Goal: Task Accomplishment & Management: Use online tool/utility

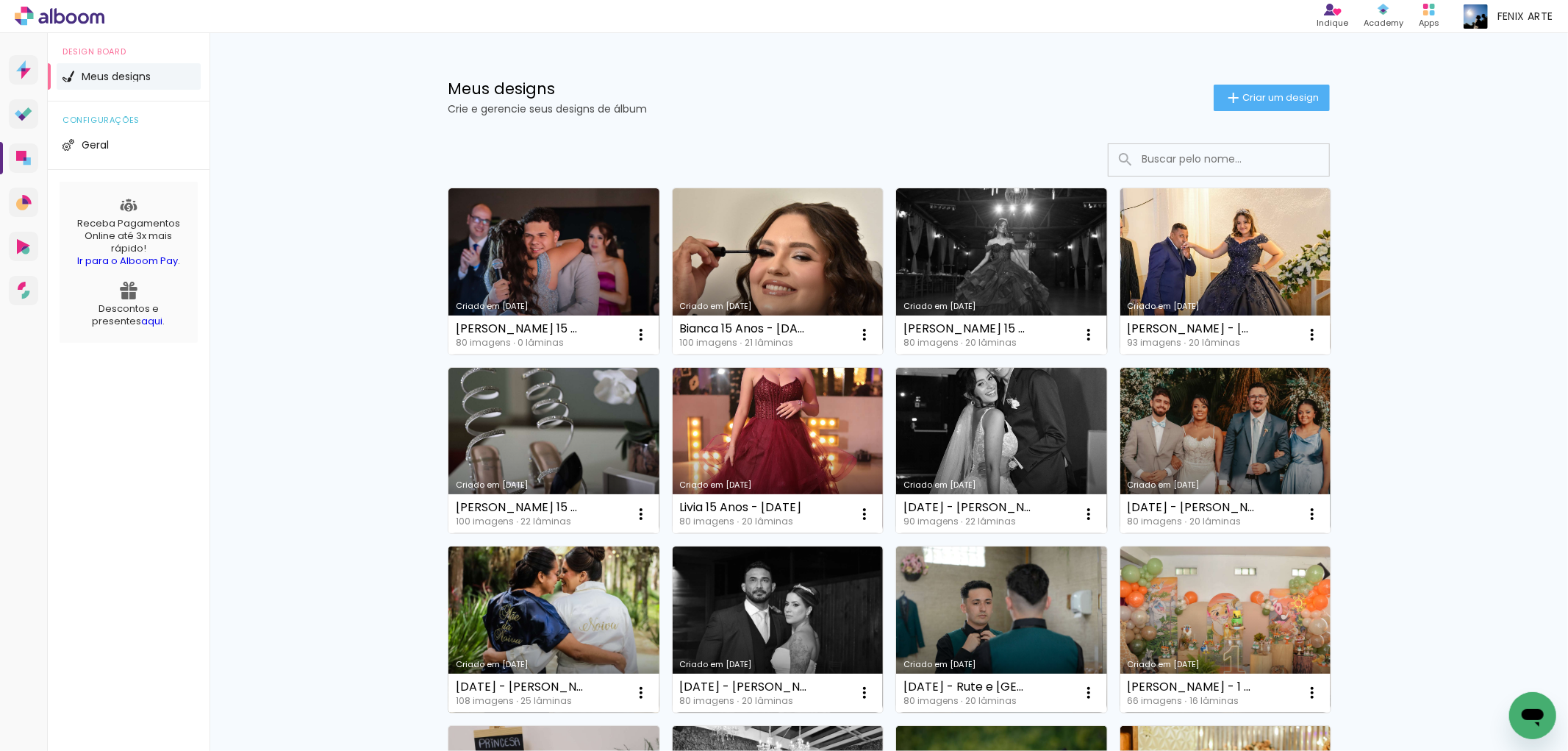
click at [608, 592] on link "Criado em [DATE]" at bounding box center [554, 629] width 211 height 167
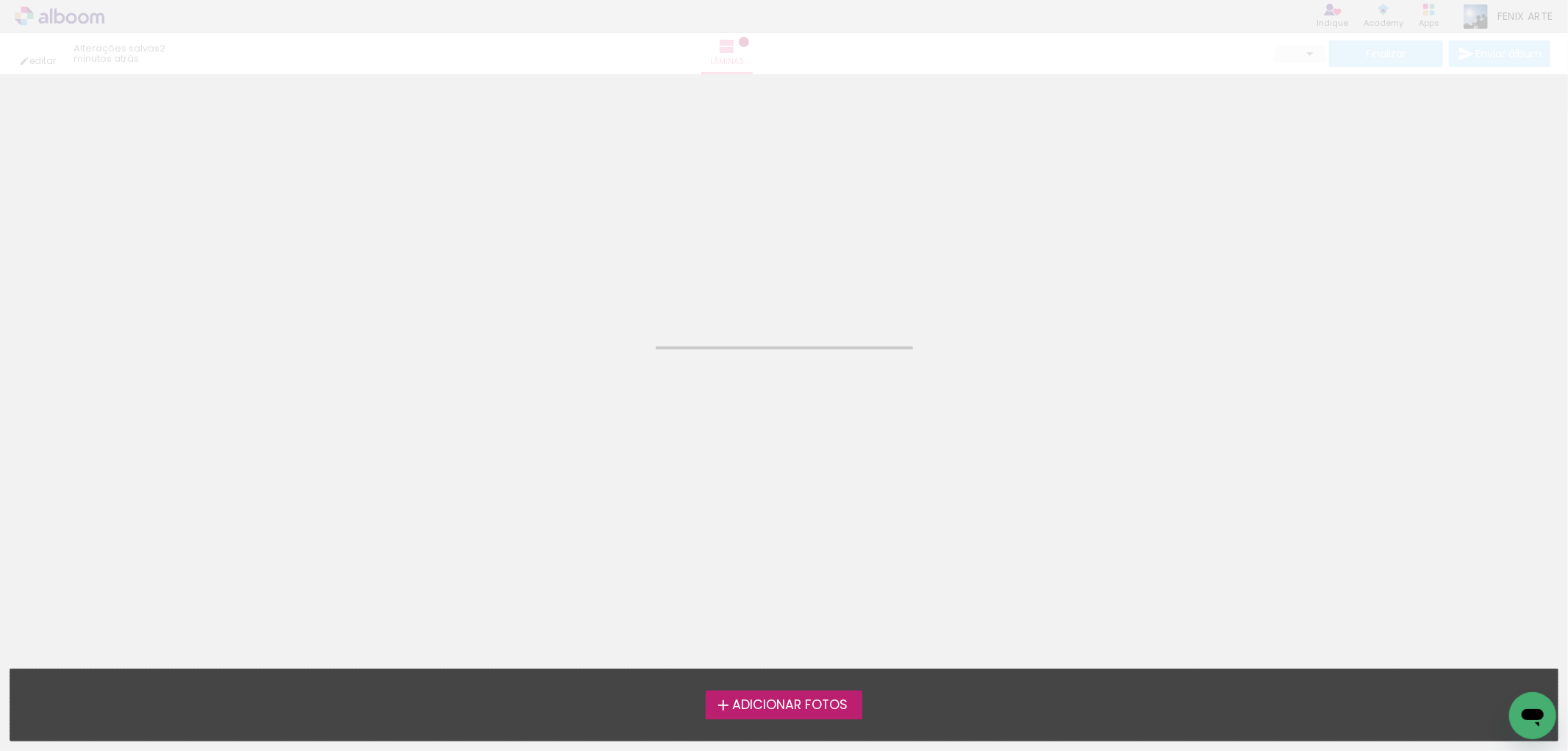
drag, startPoint x: 356, startPoint y: 275, endPoint x: 351, endPoint y: 294, distance: 19.6
click at [351, 292] on neon-animated-pages "Confirmar Cancelar" at bounding box center [784, 413] width 1568 height 676
